Goal: Task Accomplishment & Management: Complete application form

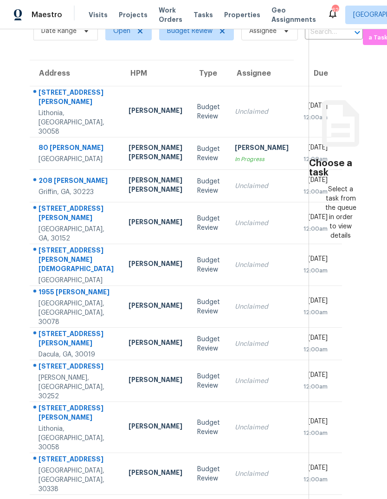
scroll to position [48, 0]
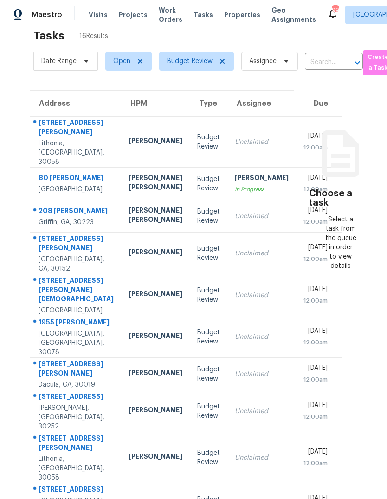
scroll to position [20, 0]
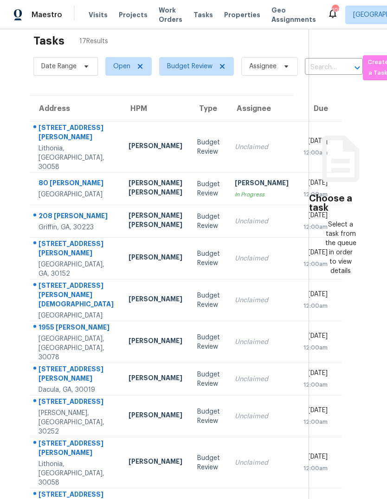
scroll to position [15, 0]
click at [197, 222] on div "Budget Review" at bounding box center [208, 221] width 23 height 19
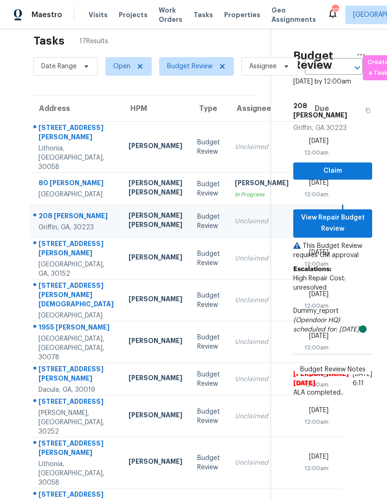
click at [197, 268] on div "Budget Review" at bounding box center [208, 258] width 23 height 19
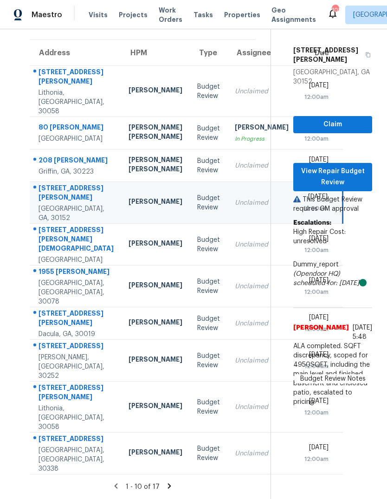
scroll to position [80, 0]
click at [228, 264] on td "Unclaimed" at bounding box center [262, 245] width 69 height 42
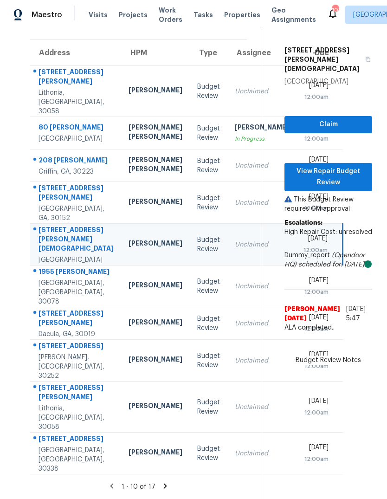
click at [190, 303] on td "Budget Review" at bounding box center [209, 287] width 38 height 42
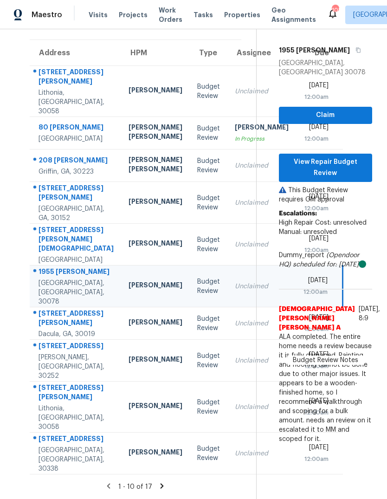
scroll to position [84, 0]
click at [190, 340] on td "Budget Review" at bounding box center [209, 323] width 38 height 33
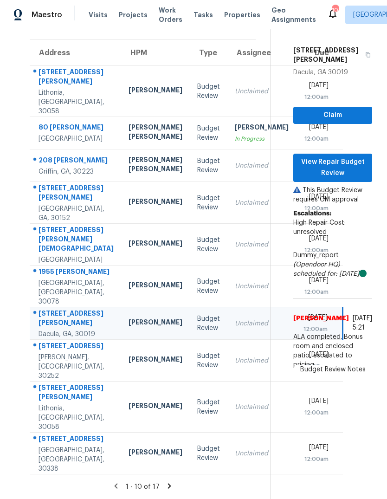
click at [235, 365] on div "Unclaimed" at bounding box center [262, 360] width 54 height 9
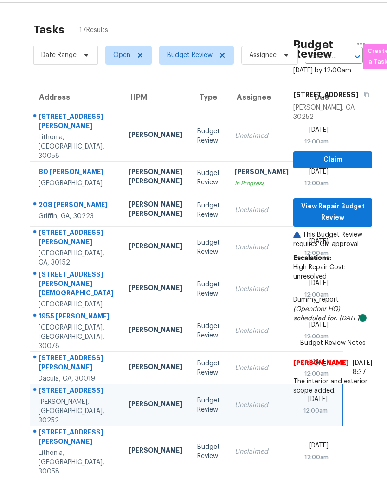
scroll to position [0, 0]
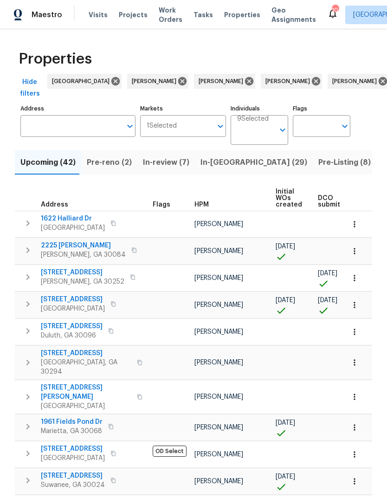
click at [89, 129] on input "Address" at bounding box center [70, 126] width 101 height 22
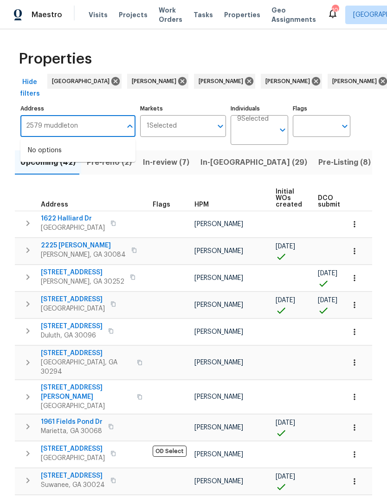
type input "2579 Middleton"
click at [53, 121] on input "2579 Middleton" at bounding box center [70, 126] width 101 height 22
click at [93, 151] on li "2579 Middleton Way Grayson GA 30017" at bounding box center [77, 155] width 115 height 25
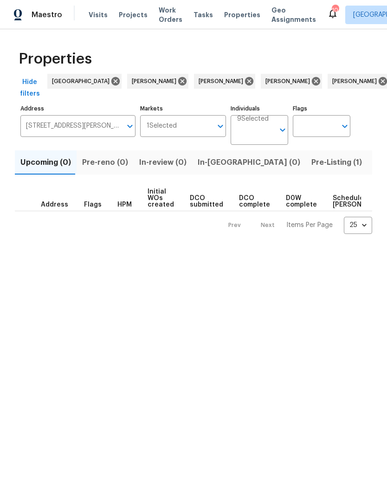
click at [312, 159] on span "Pre-Listing (1)" at bounding box center [337, 162] width 51 height 13
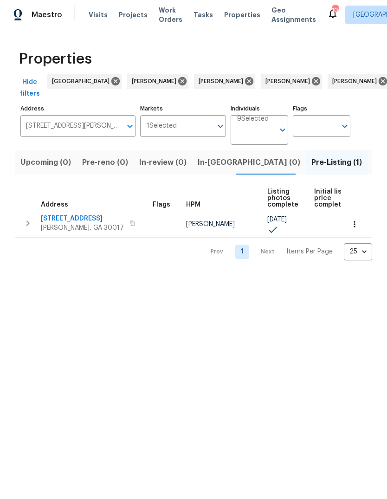
click at [27, 221] on icon "button" at bounding box center [27, 224] width 3 height 6
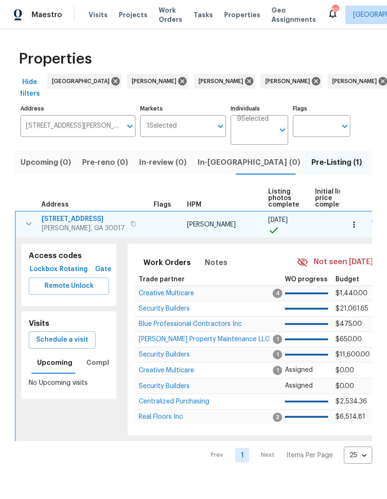
click at [72, 337] on span "Schedule a visit" at bounding box center [62, 340] width 52 height 12
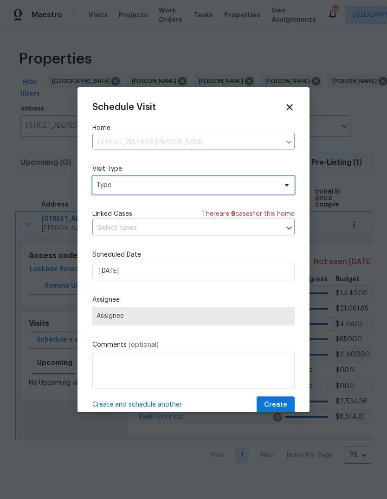
click at [176, 193] on span "Type" at bounding box center [193, 185] width 202 height 19
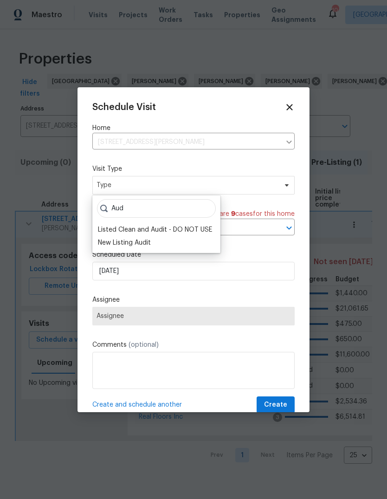
type input "Aud"
click at [150, 246] on div "New Listing Audit" at bounding box center [124, 242] width 53 height 9
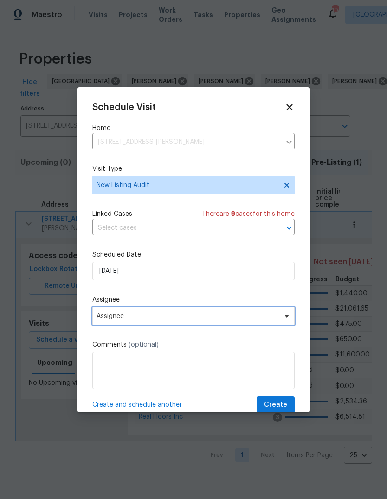
click at [171, 317] on span "Assignee" at bounding box center [188, 316] width 182 height 7
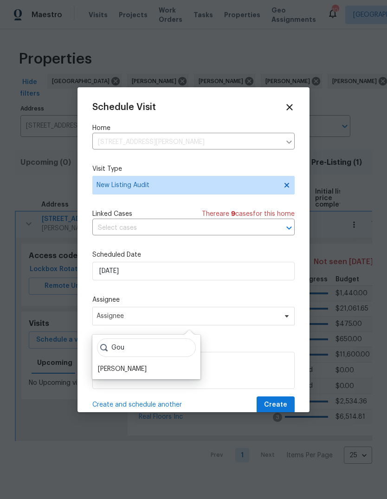
type input "Gou"
click at [143, 366] on div "[PERSON_NAME]" at bounding box center [122, 369] width 49 height 9
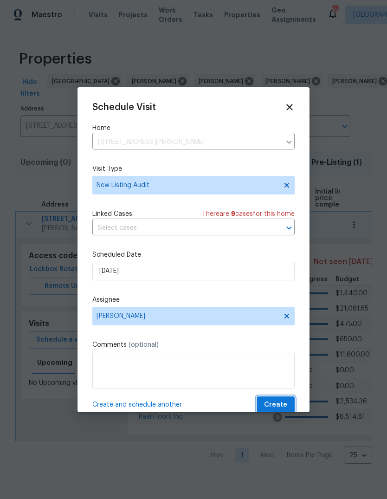
click at [280, 409] on span "Create" at bounding box center [275, 405] width 23 height 12
